Goal: Obtain resource: Download file/media

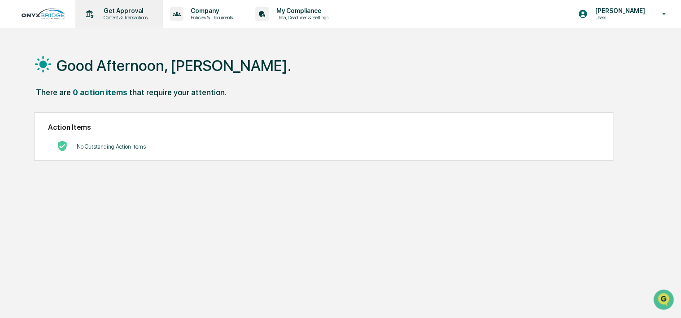
click at [131, 13] on p "Get Approval" at bounding box center [124, 10] width 56 height 7
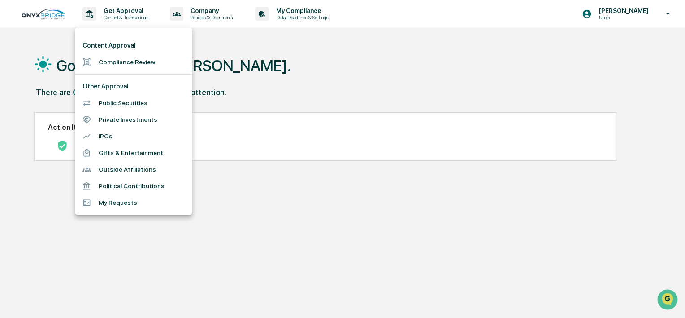
click at [668, 15] on div at bounding box center [342, 159] width 685 height 318
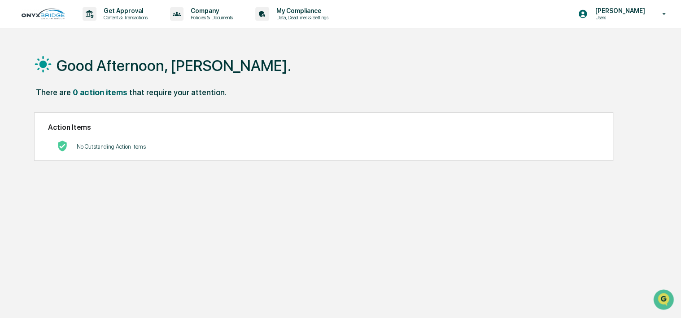
click at [668, 15] on icon at bounding box center [664, 14] width 16 height 9
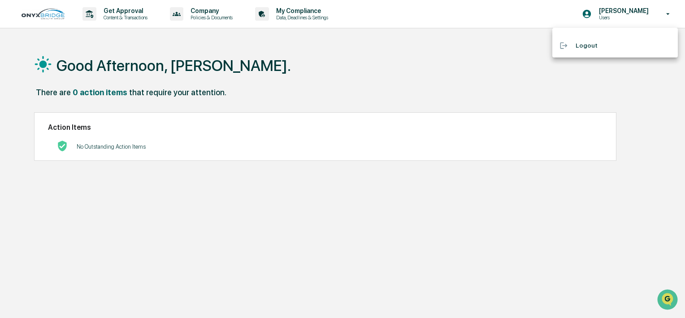
click at [316, 88] on div at bounding box center [342, 159] width 685 height 318
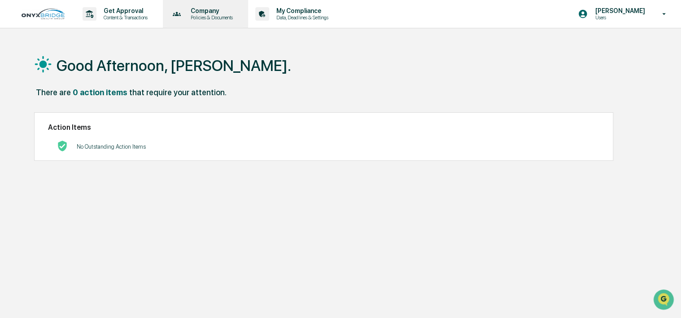
click at [202, 20] on p "Policies & Documents" at bounding box center [210, 17] width 54 height 6
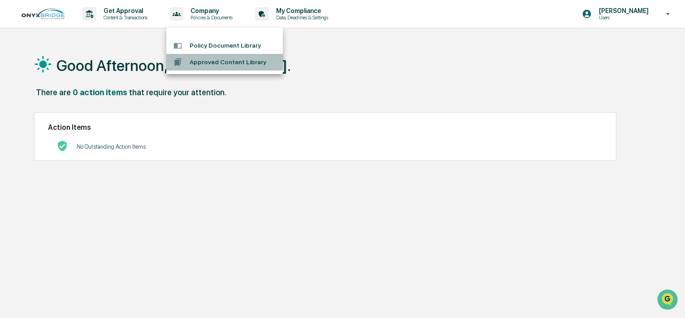
click at [214, 59] on li "Approved Content Library" at bounding box center [224, 62] width 117 height 17
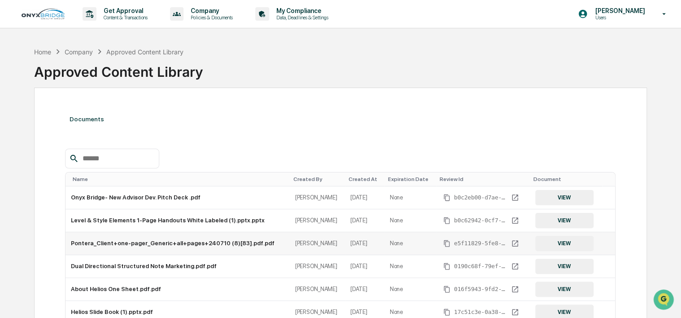
click at [557, 239] on button "VIEW" at bounding box center [564, 243] width 58 height 15
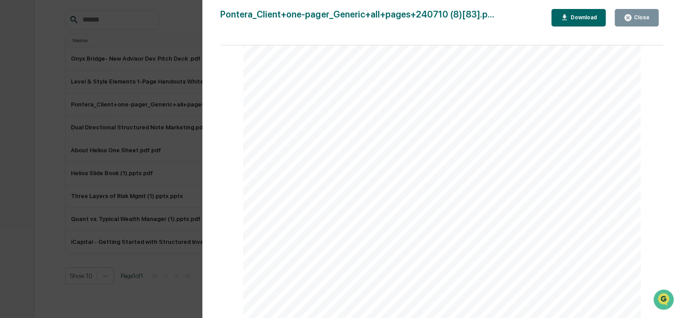
scroll to position [140, 0]
click at [581, 15] on div "Download" at bounding box center [582, 17] width 28 height 6
